Goal: Contribute content

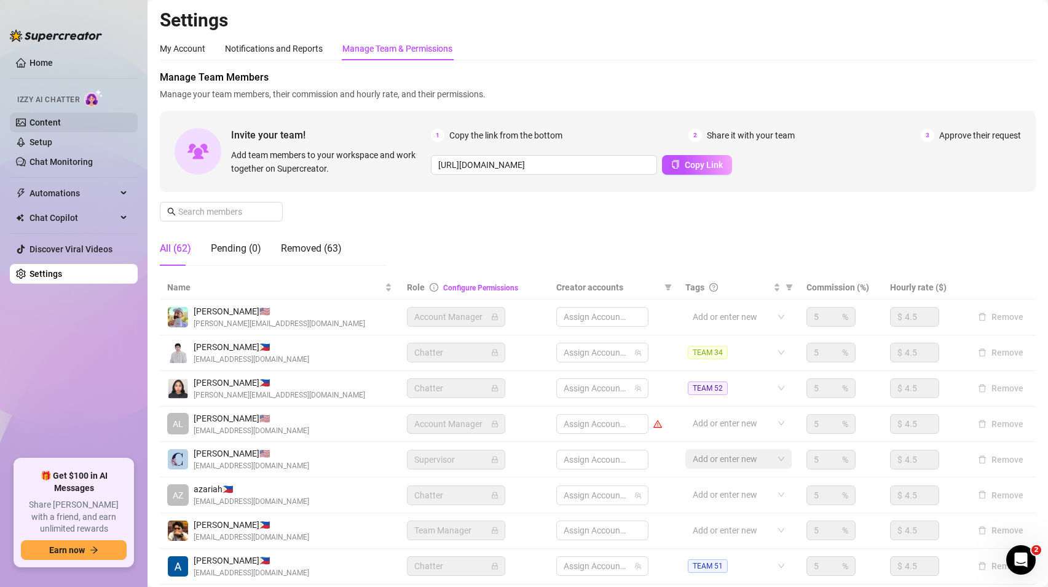
click at [46, 138] on link "Setup" at bounding box center [41, 142] width 23 height 10
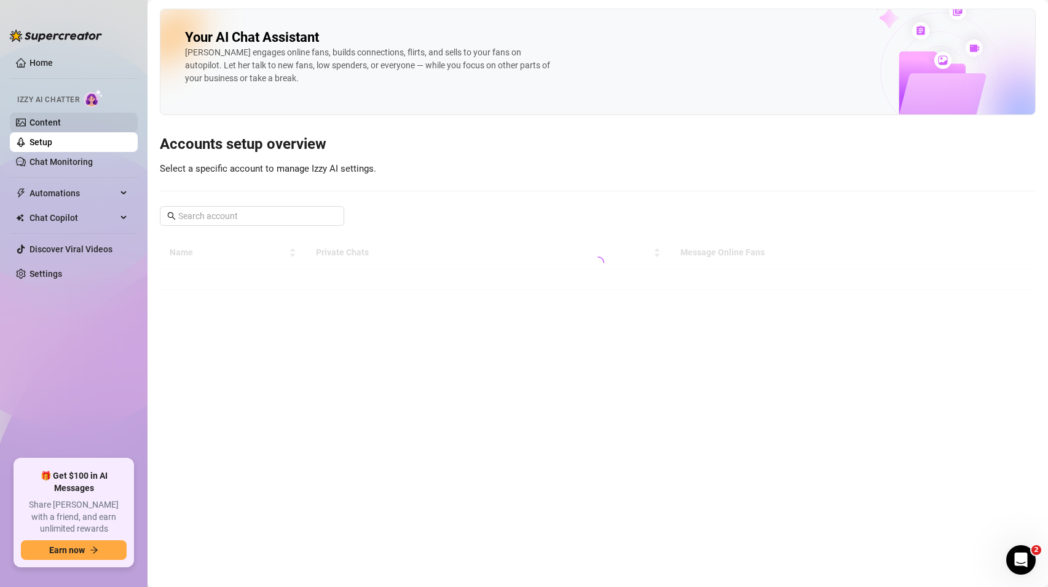
click at [53, 127] on link "Content" at bounding box center [45, 122] width 31 height 10
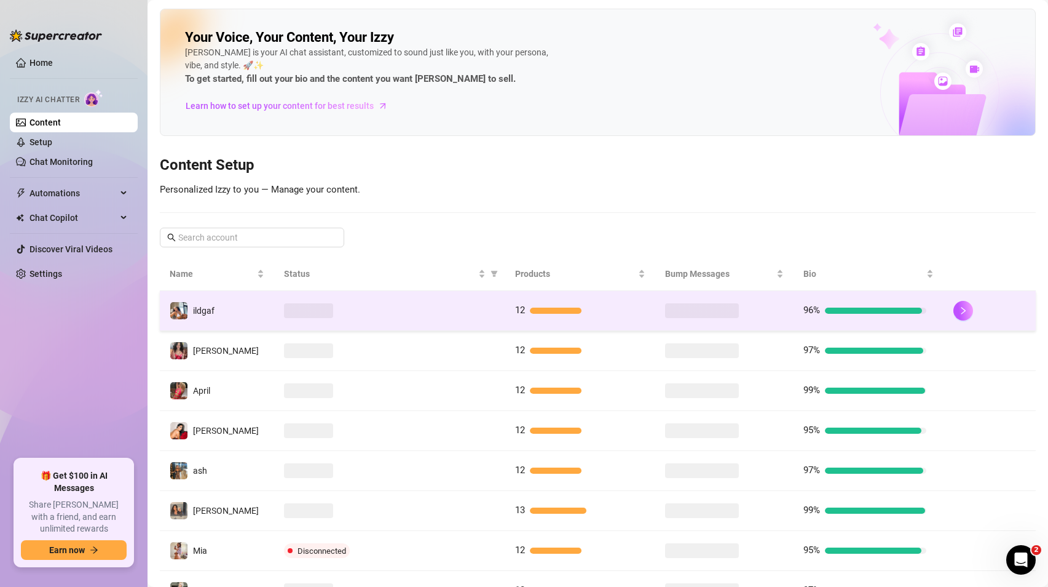
click at [188, 305] on div "ildgaf" at bounding box center [192, 310] width 45 height 18
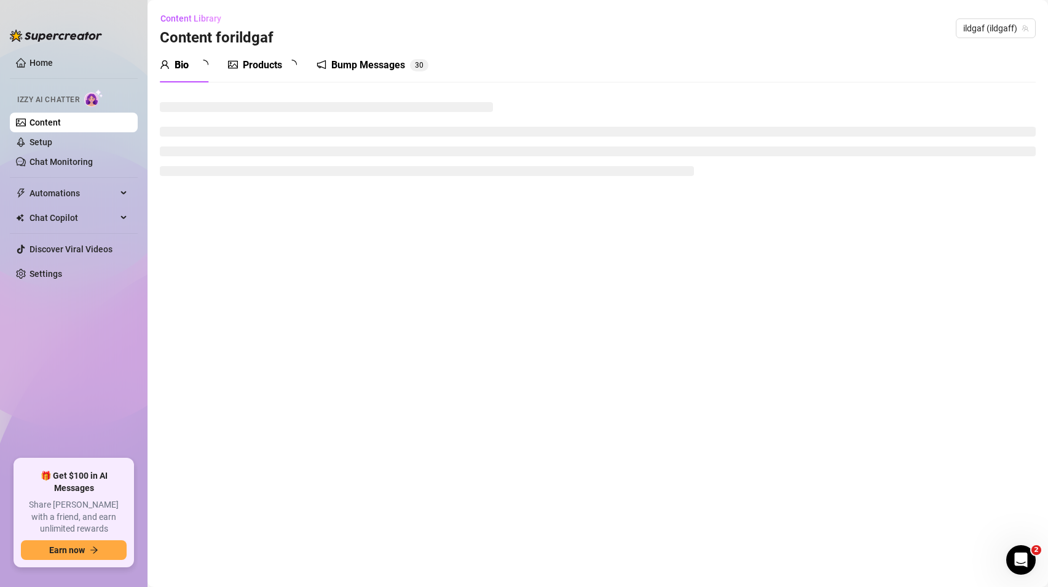
click at [264, 61] on div "Products" at bounding box center [262, 65] width 39 height 15
click at [264, 64] on div "Products" at bounding box center [262, 65] width 39 height 15
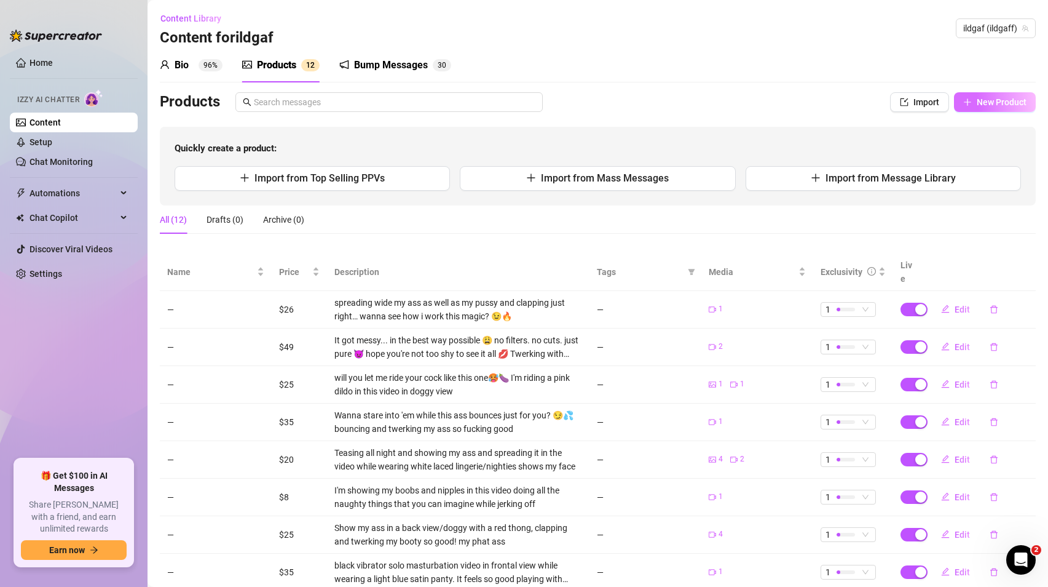
click at [968, 93] on button "New Product" at bounding box center [995, 102] width 82 height 20
type textarea "Type your message here..."
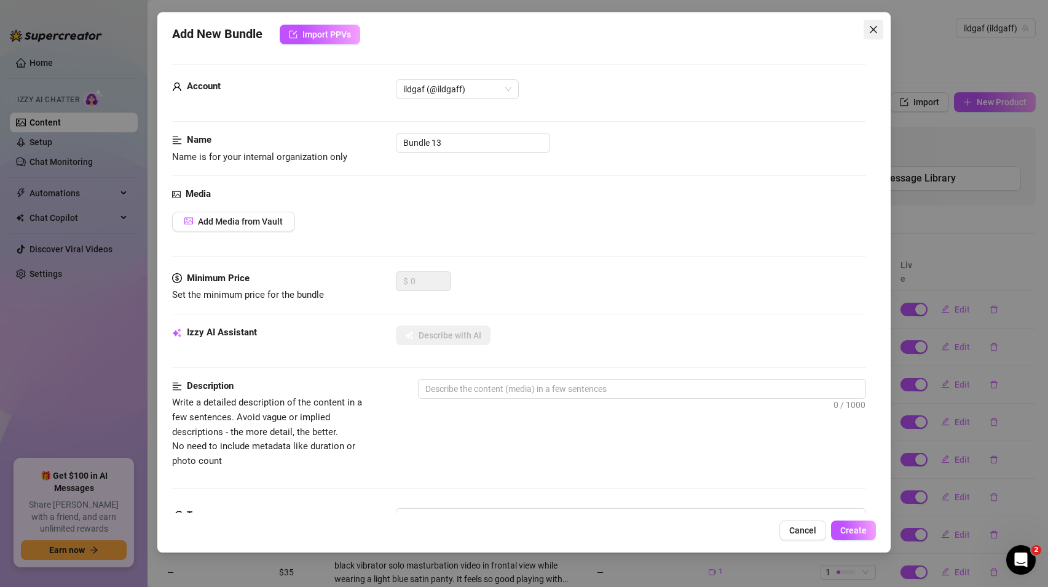
click at [880, 25] on span "Close" at bounding box center [874, 30] width 20 height 10
